Goal: Check status

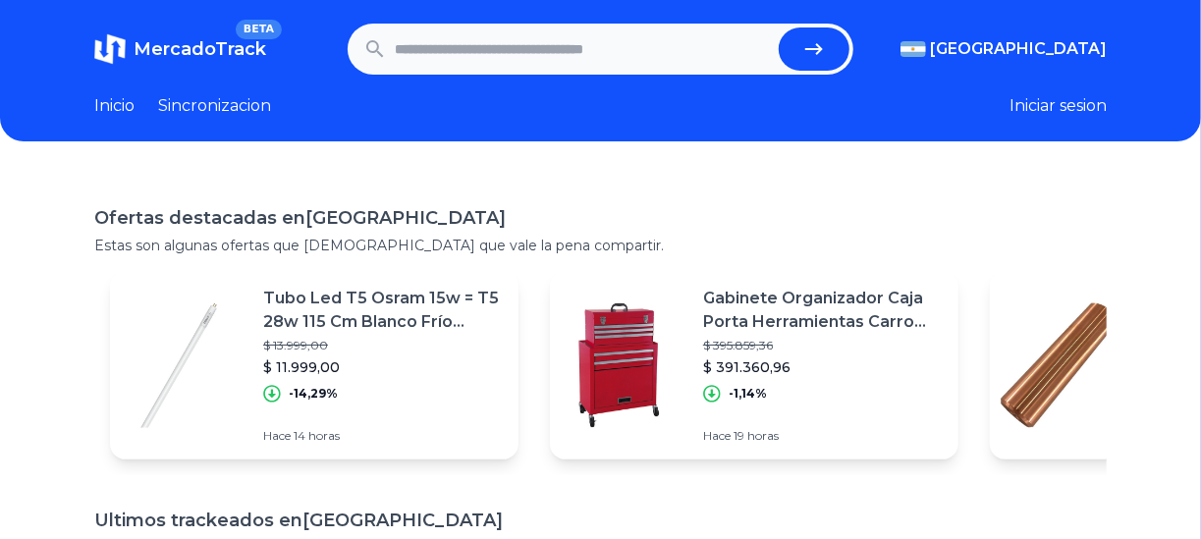
click at [510, 61] on input "text" at bounding box center [583, 48] width 377 height 43
paste input "**********"
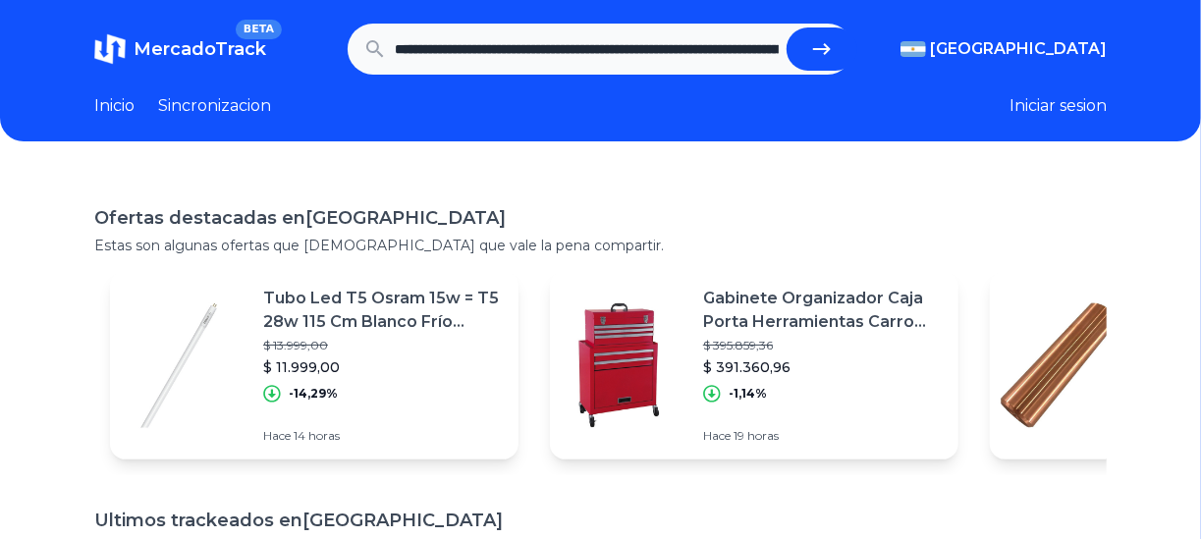
click at [811, 57] on button "submit" at bounding box center [821, 48] width 71 height 43
type input "**********"
